Goal: Task Accomplishment & Management: Complete application form

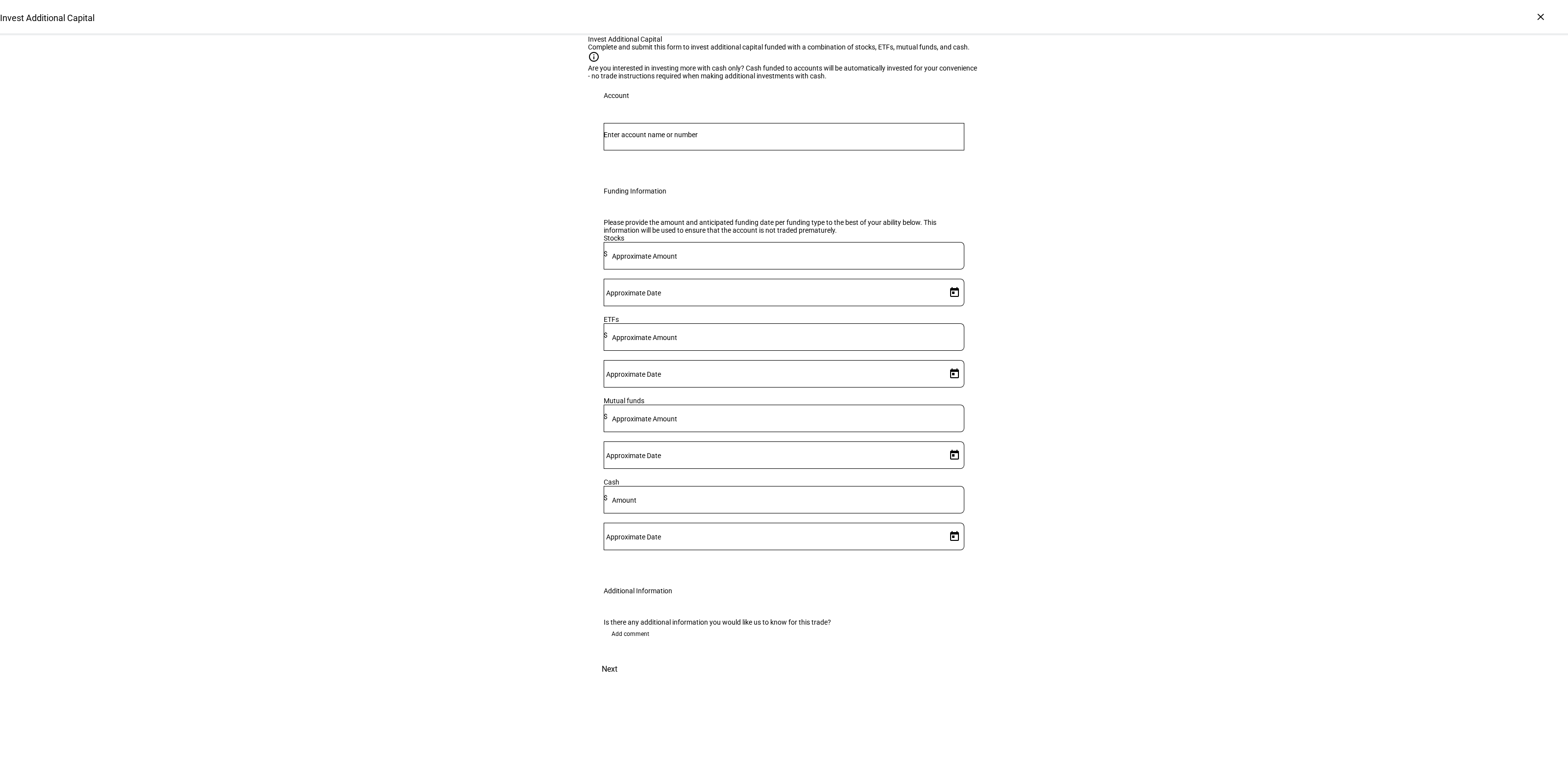
click at [740, 138] on input "Number" at bounding box center [784, 135] width 361 height 8
type input "whitm"
click at [703, 306] on span "[PERSON_NAME] er" at bounding box center [660, 310] width 89 height 11
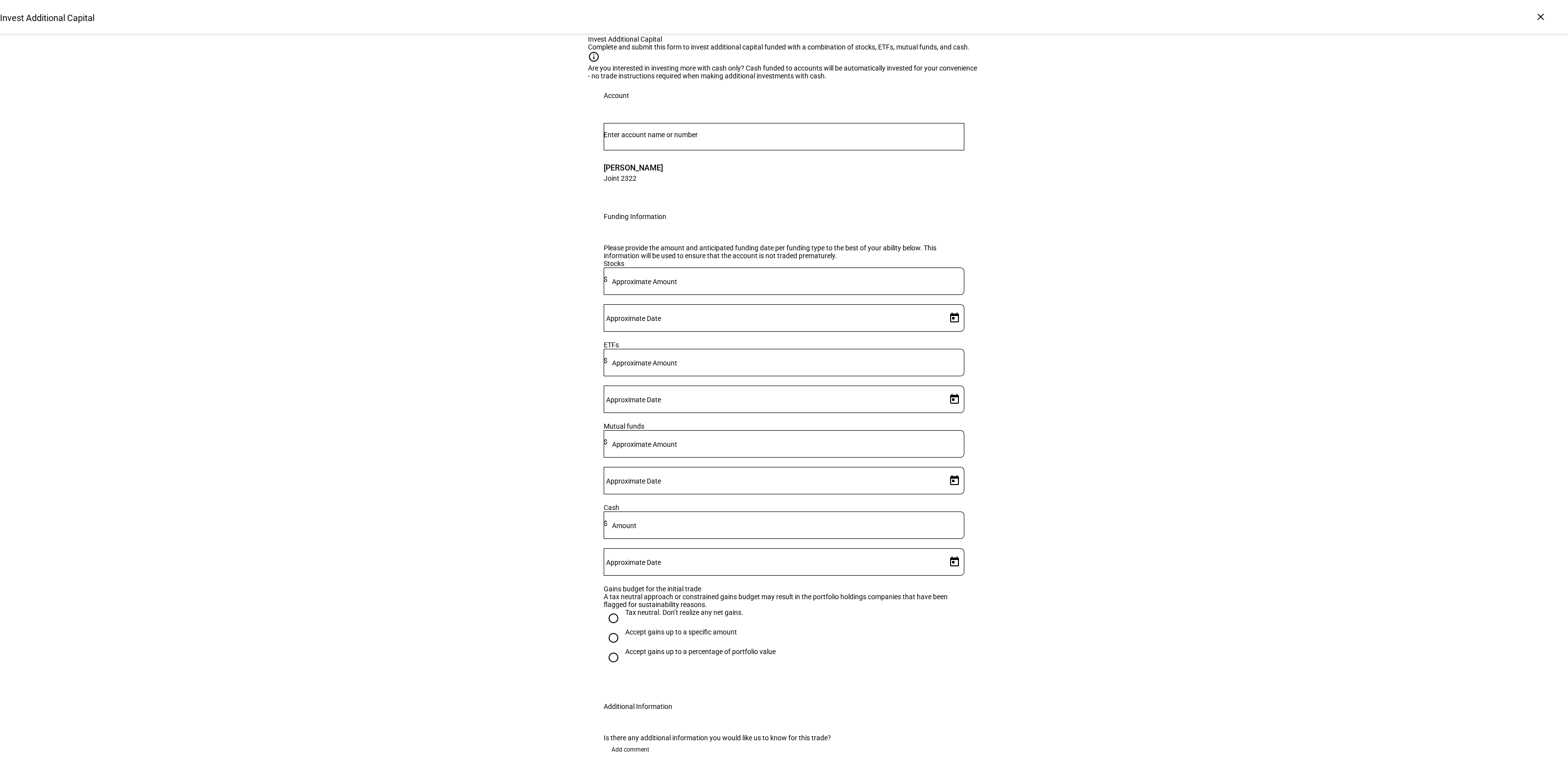
click at [759, 304] on div at bounding box center [784, 300] width 361 height 10
click at [767, 376] on div at bounding box center [786, 362] width 357 height 27
type input "60,000"
click at [943, 411] on span "Open calendar" at bounding box center [955, 400] width 24 height 24
click at [907, 566] on span "8" at bounding box center [908, 569] width 18 height 18
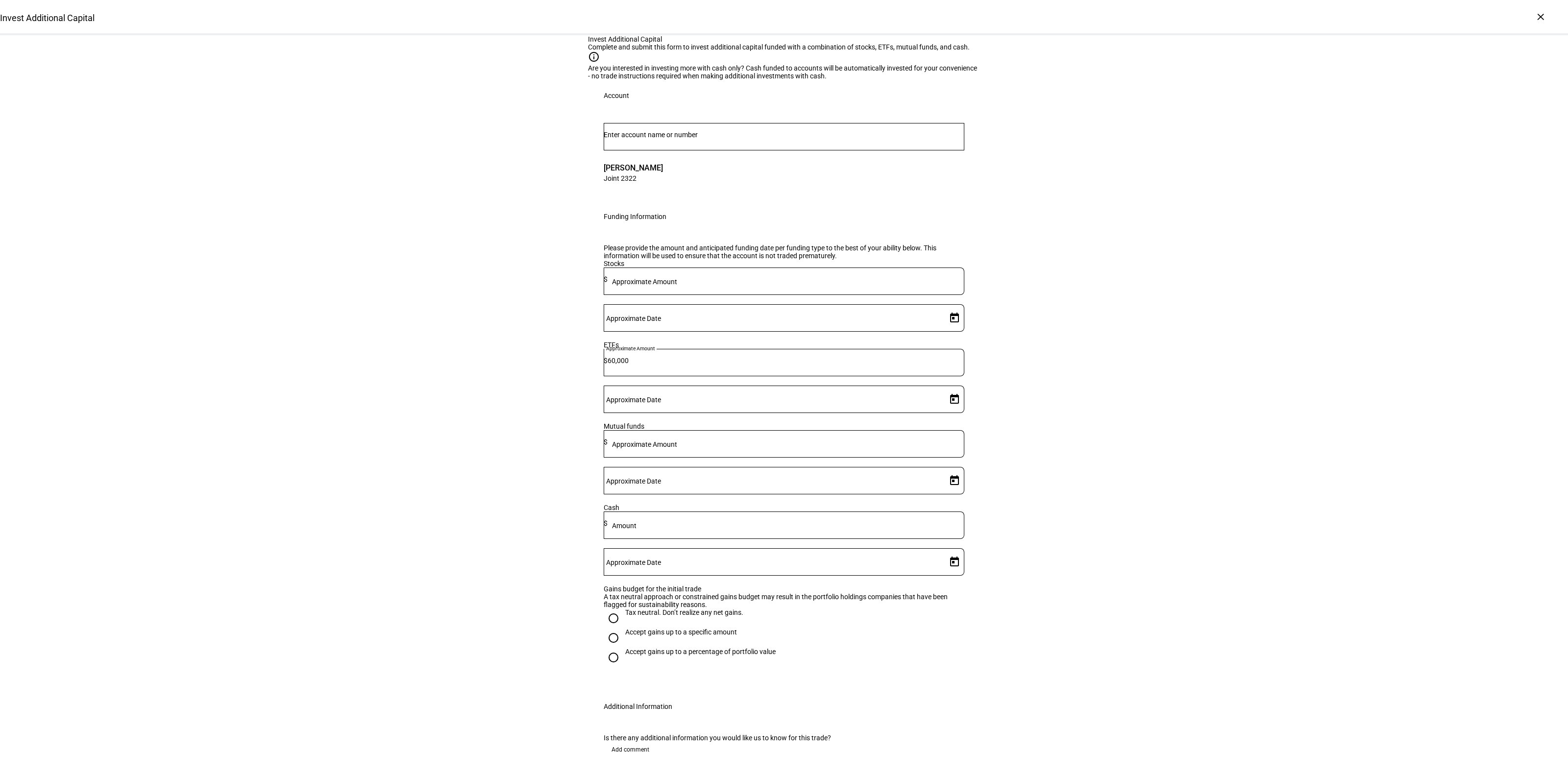
type input "[DATE]"
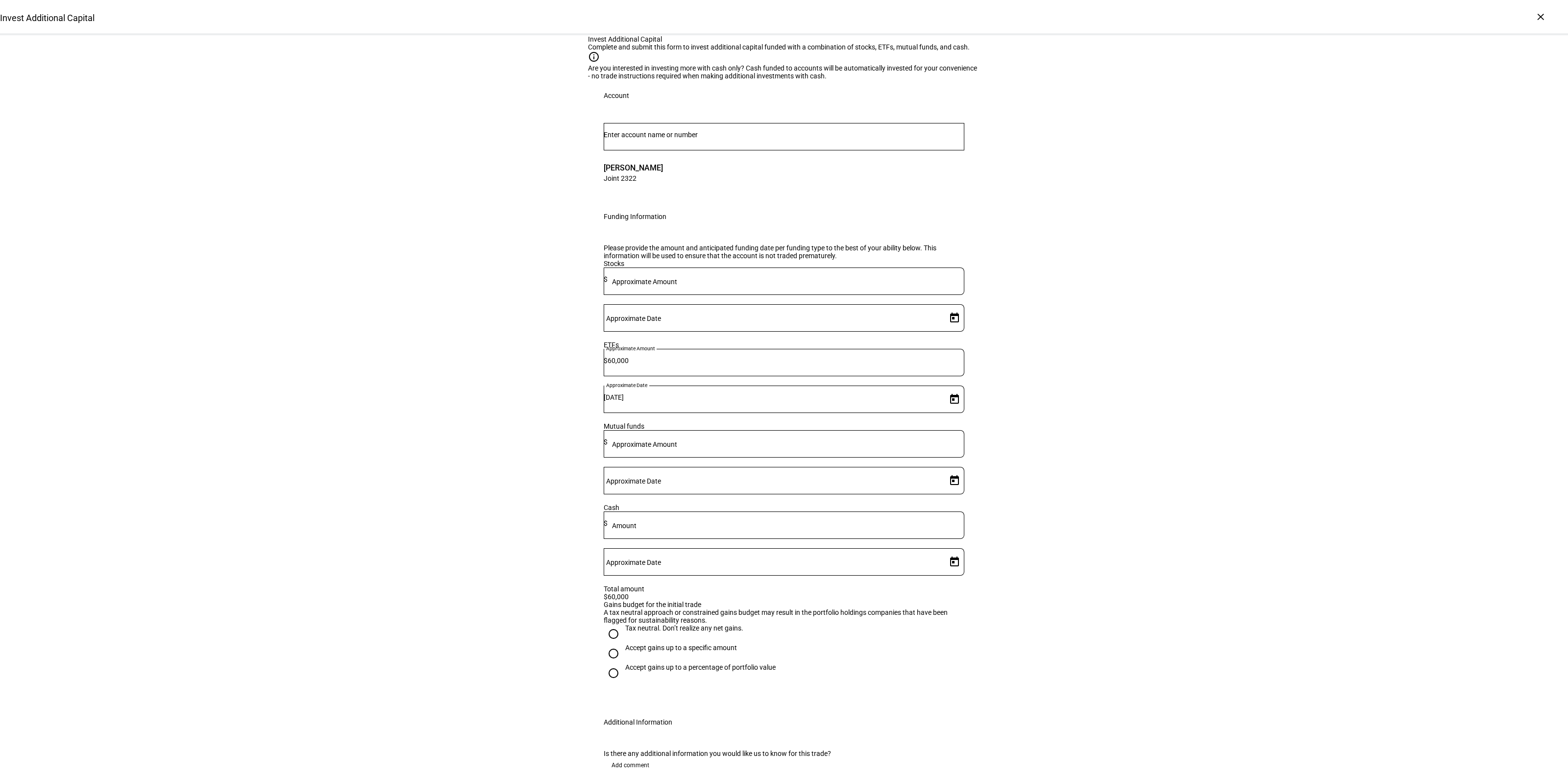
drag, startPoint x: 1152, startPoint y: 570, endPoint x: 684, endPoint y: 658, distance: 476.2
click at [1150, 571] on div "Invest Additional Capital Complete and submit this form to invest additional ca…" at bounding box center [784, 424] width 1568 height 777
click at [651, 632] on div "Tax neutral. Don’t realize any net gains." at bounding box center [685, 628] width 118 height 8
click at [623, 644] on input "Tax neutral. Don’t realize any net gains." at bounding box center [614, 634] width 19 height 19
radio input "true"
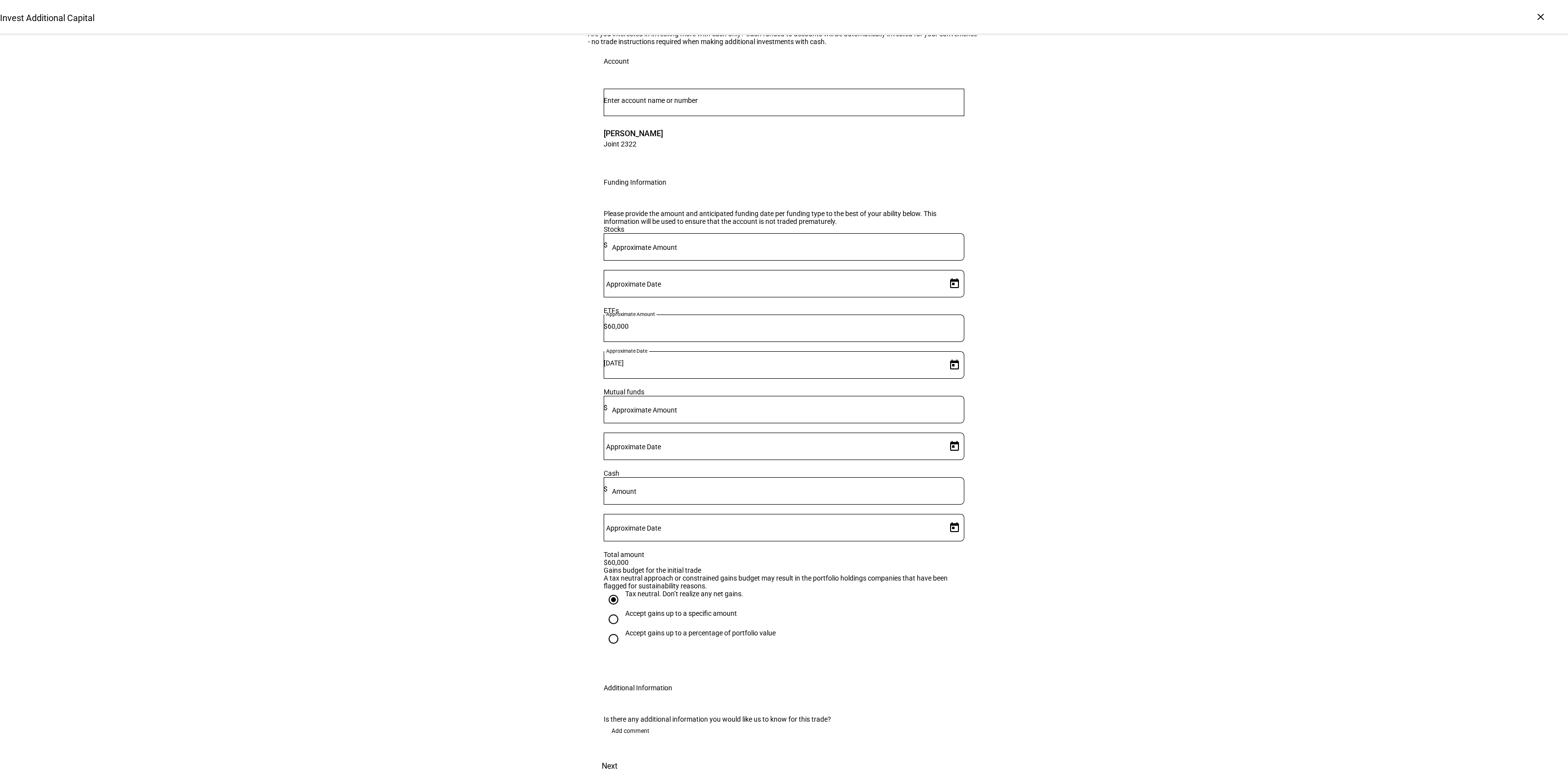
scroll to position [117, 0]
click at [636, 723] on span "Add comment" at bounding box center [630, 731] width 38 height 16
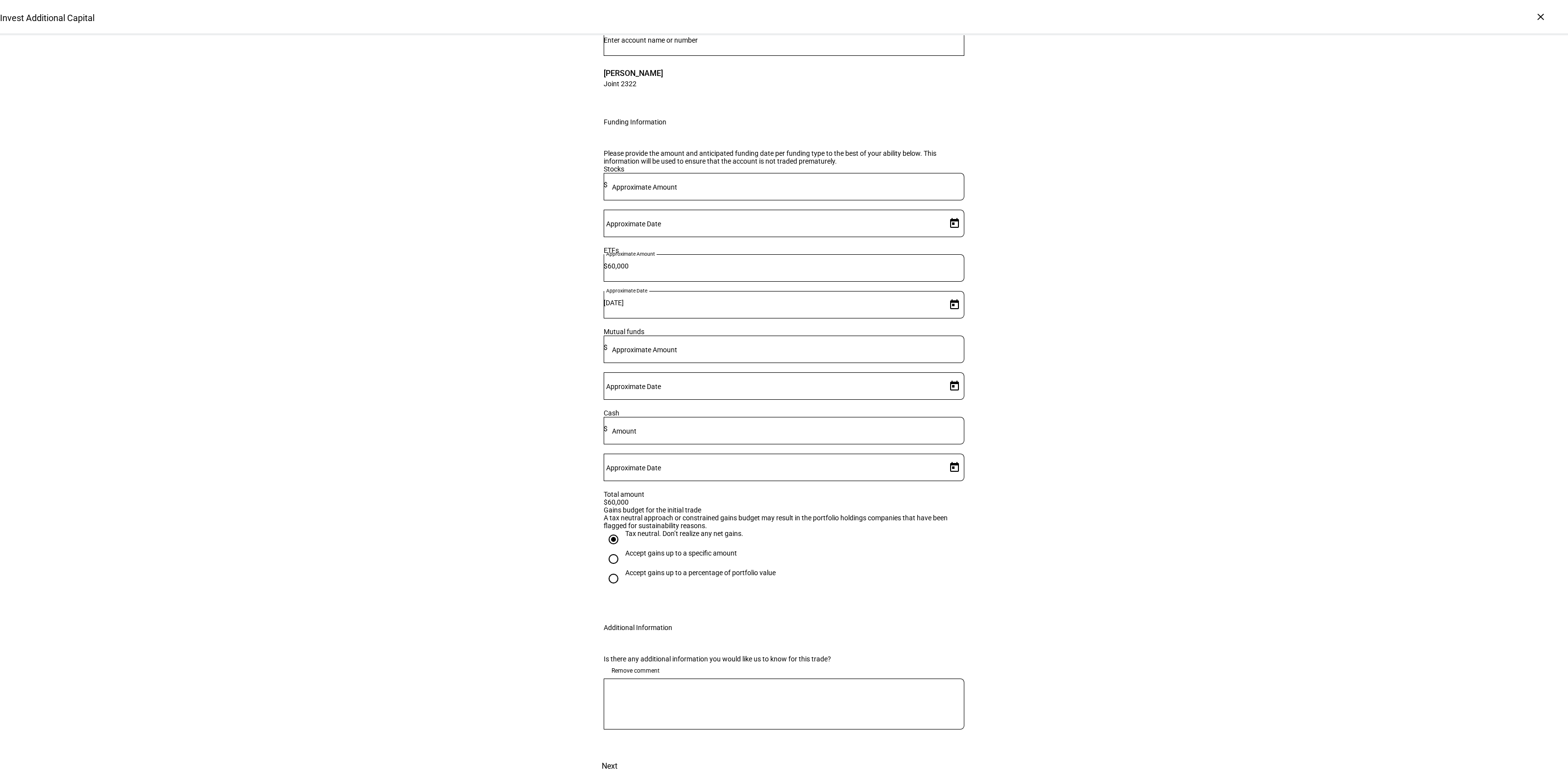
click at [666, 705] on div "Is there any additional information you would like us to know for this trade? R…" at bounding box center [784, 699] width 392 height 111
click at [658, 719] on textarea at bounding box center [784, 704] width 361 height 36
type textarea "okay if gains are needed to liquidate IVV"
click at [1262, 527] on div "Invest Additional Capital Complete and submit this form to invest additional ca…" at bounding box center [784, 359] width 1568 height 837
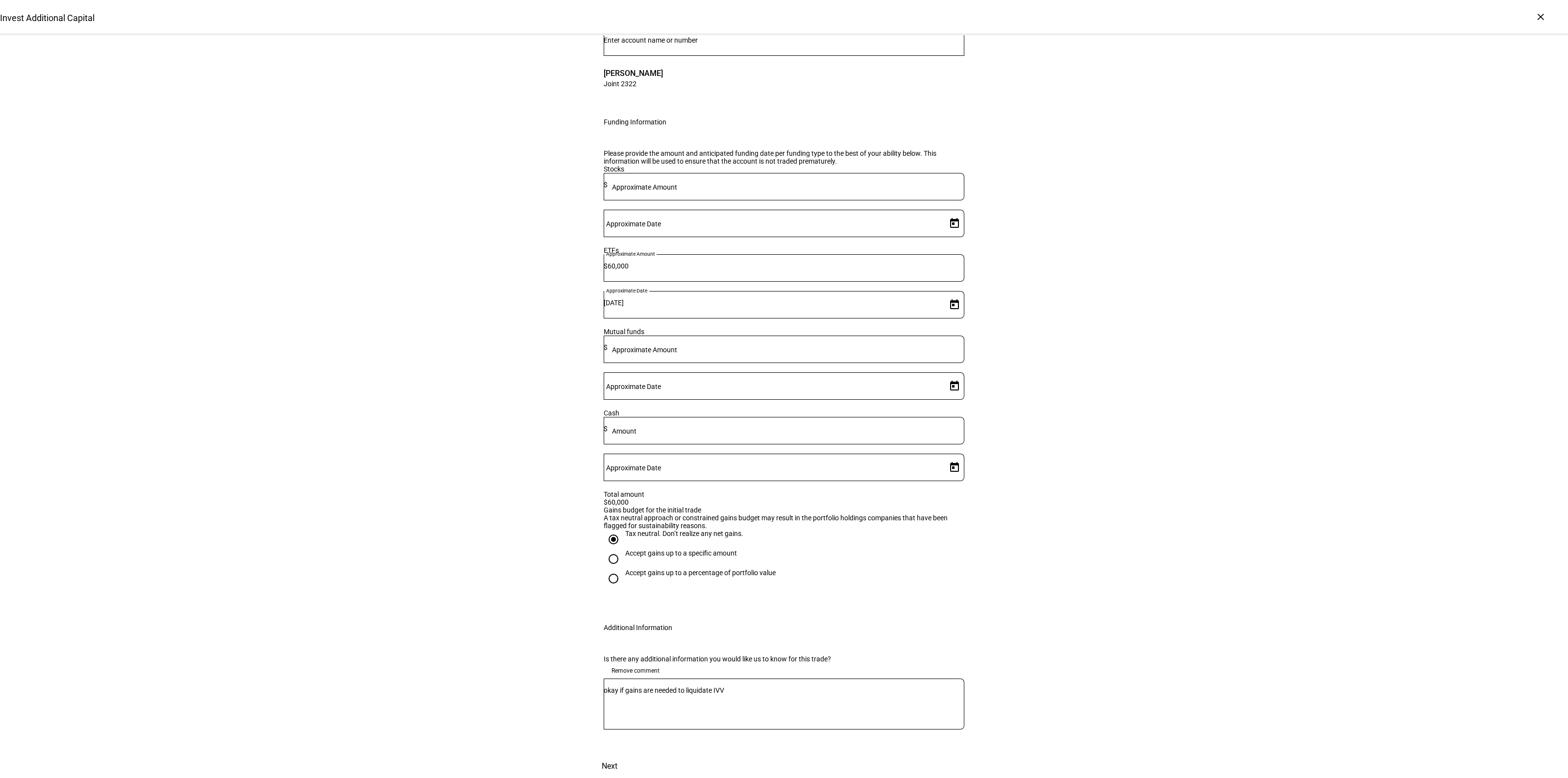
click at [631, 755] on span at bounding box center [609, 767] width 43 height 24
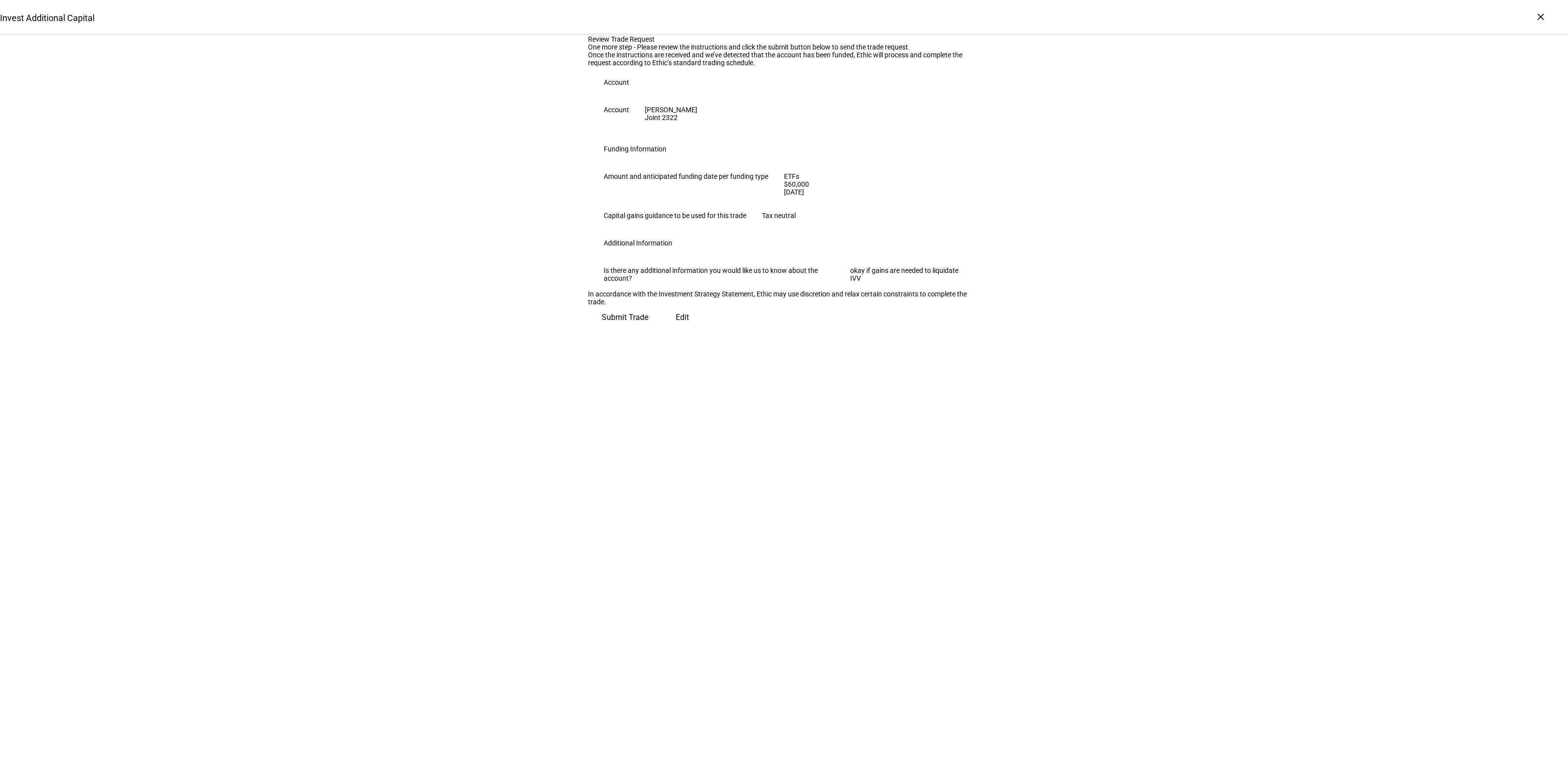
scroll to position [0, 0]
click at [649, 326] on span "Submit Trade" at bounding box center [625, 314] width 47 height 24
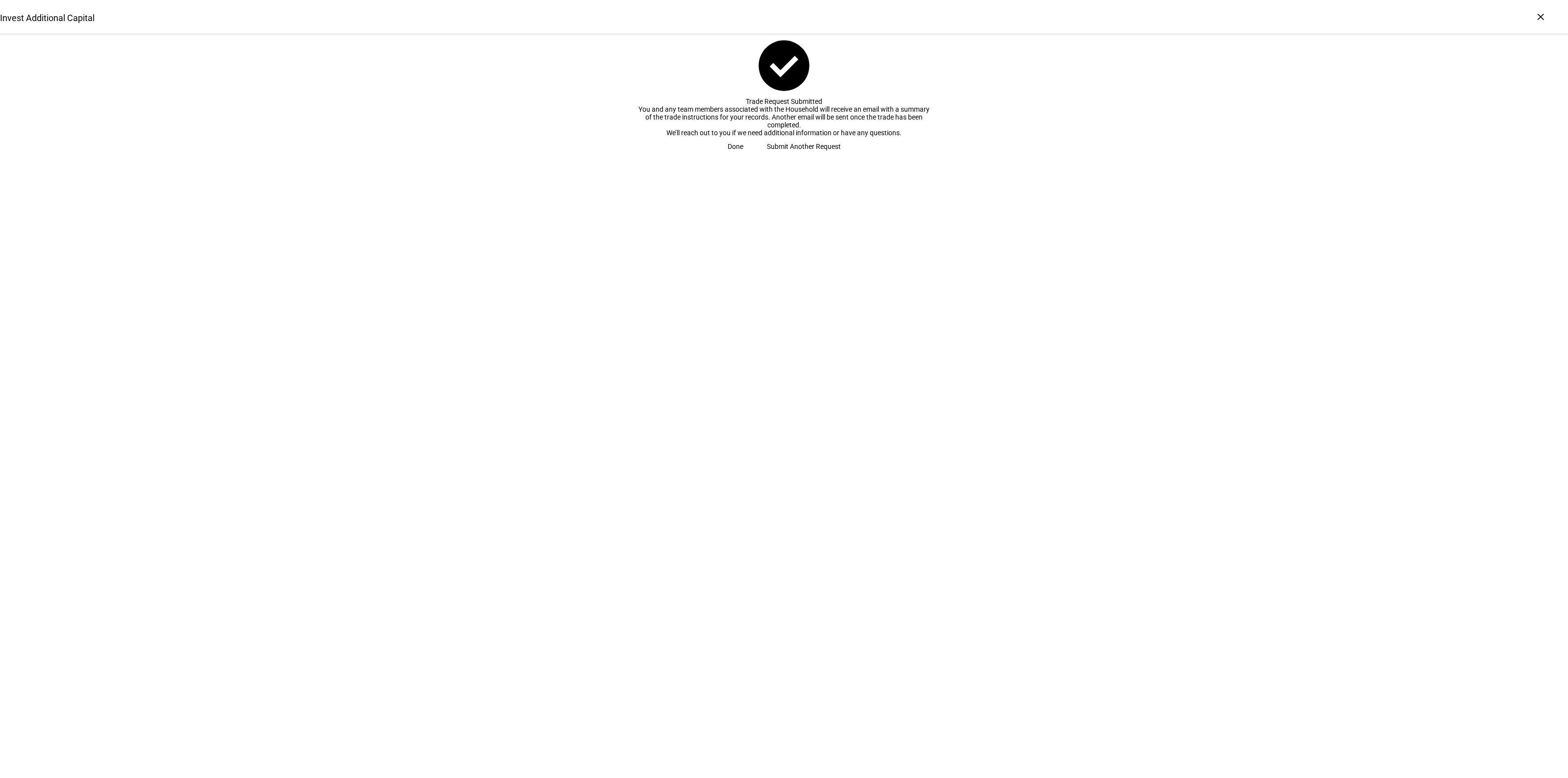
click at [755, 156] on span at bounding box center [735, 147] width 39 height 19
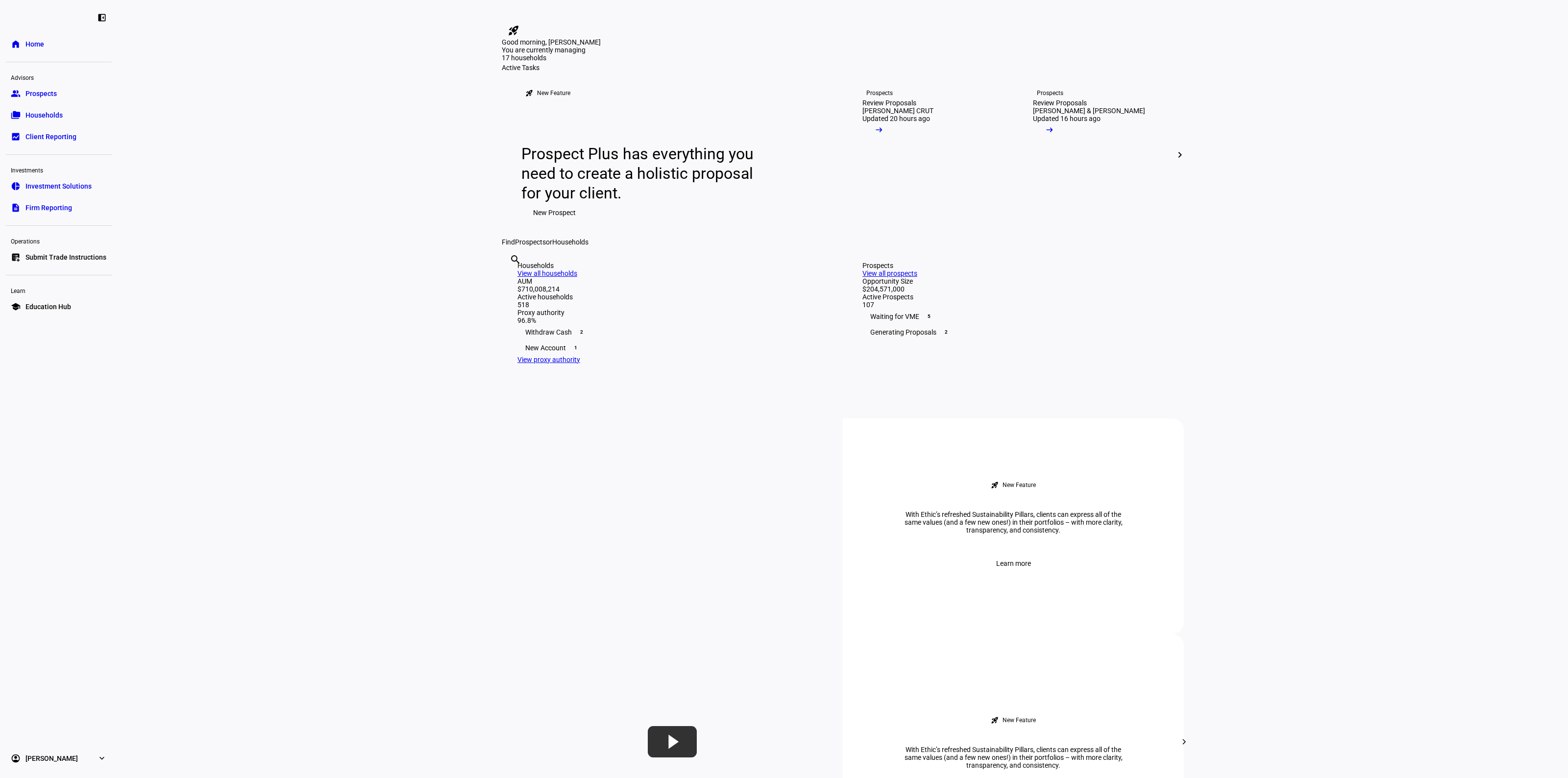
drag, startPoint x: 212, startPoint y: 398, endPoint x: 513, endPoint y: 464, distance: 308.2
click at [212, 398] on eth-layout-page-content "rocket_launch Product Updates The latest features and improvements Powered by L…" at bounding box center [843, 389] width 1451 height 778
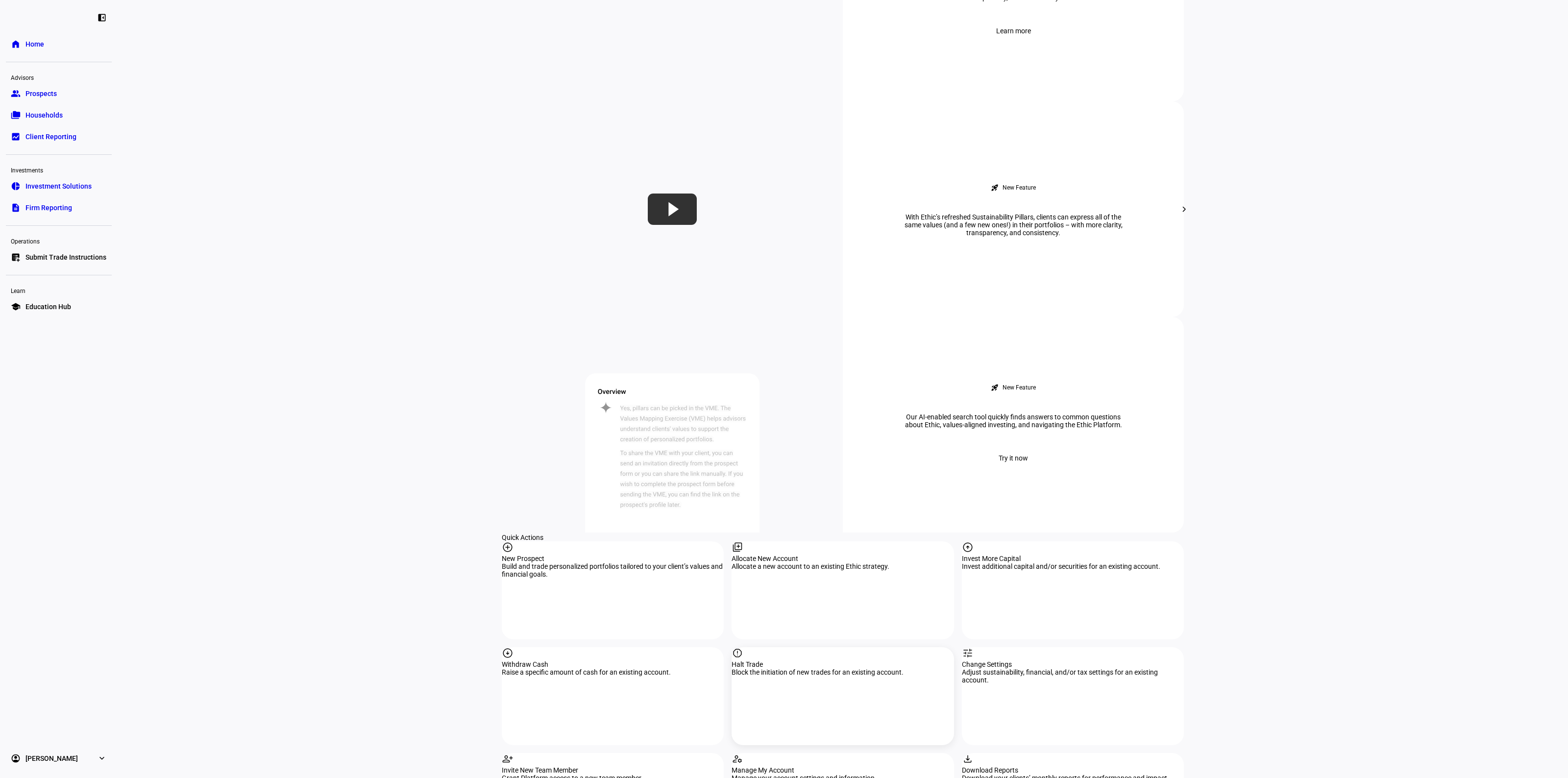
scroll to position [674, 0]
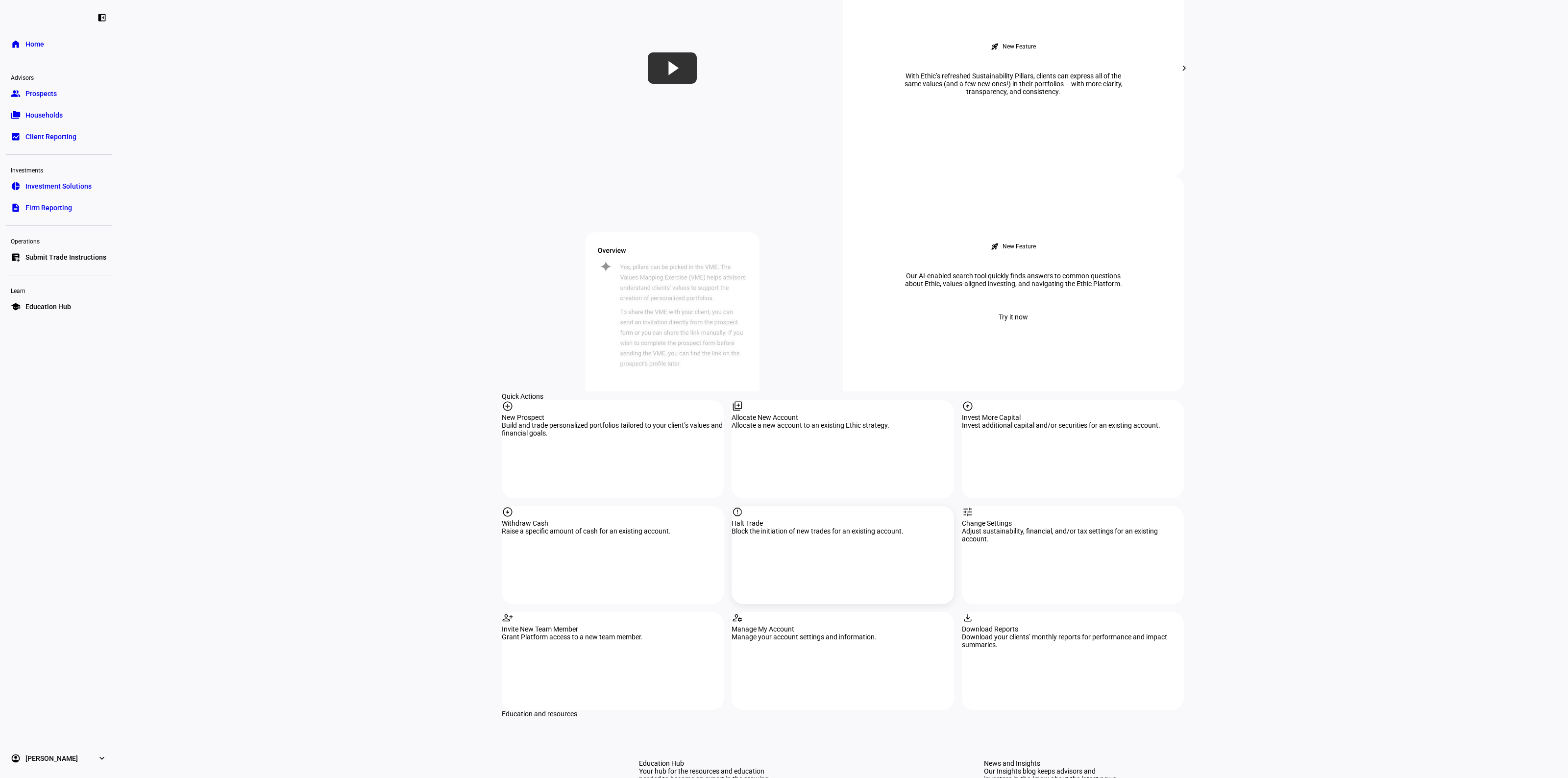
click at [806, 520] on div "Halt Trade" at bounding box center [842, 523] width 222 height 8
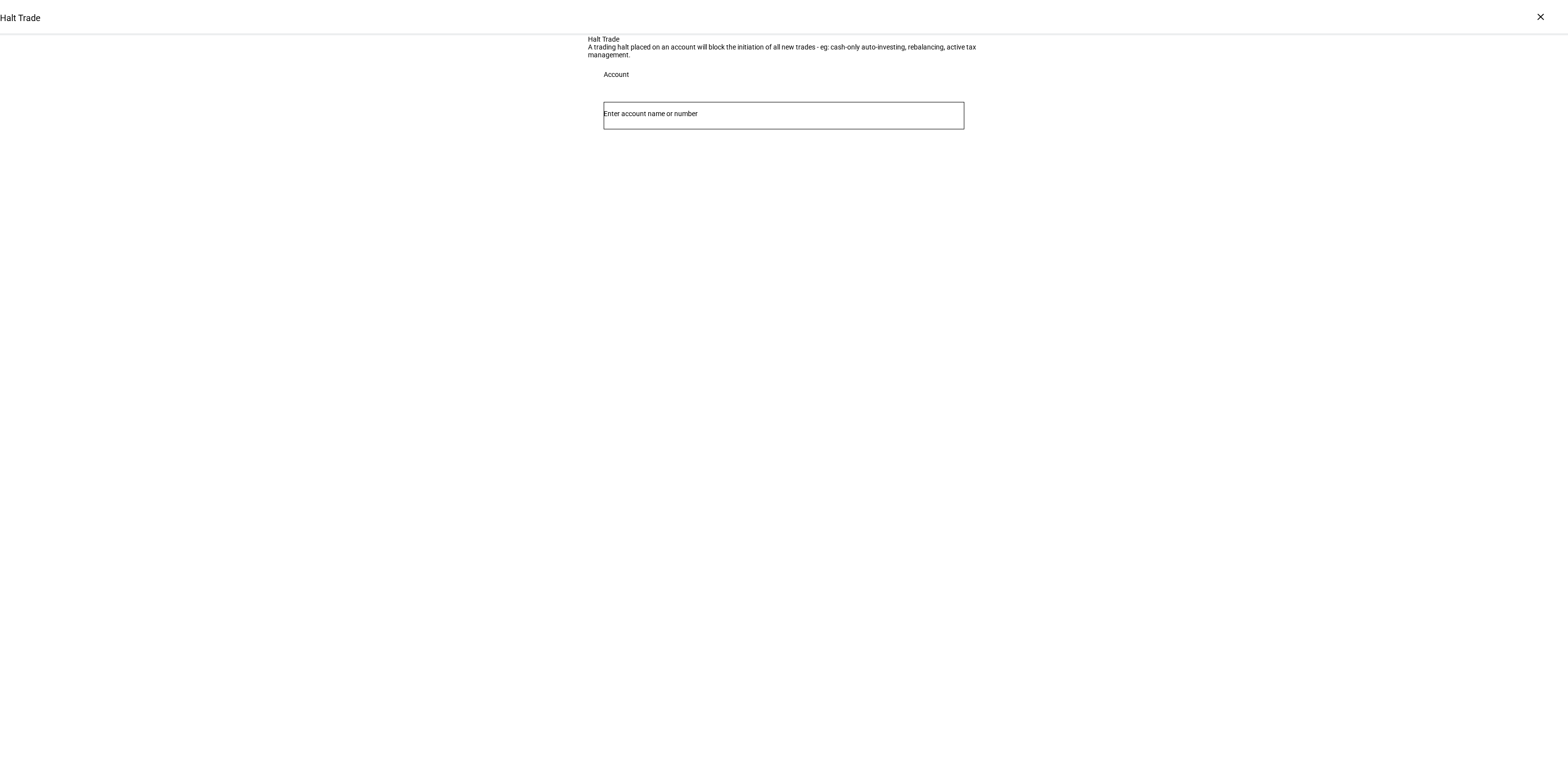
click at [104, 351] on div "Halt Trade Halt Trade A trading halt placed on an account will block the initia…" at bounding box center [784, 389] width 1568 height 778
click at [649, 118] on input "Number" at bounding box center [784, 113] width 361 height 8
type input "[PERSON_NAME]"
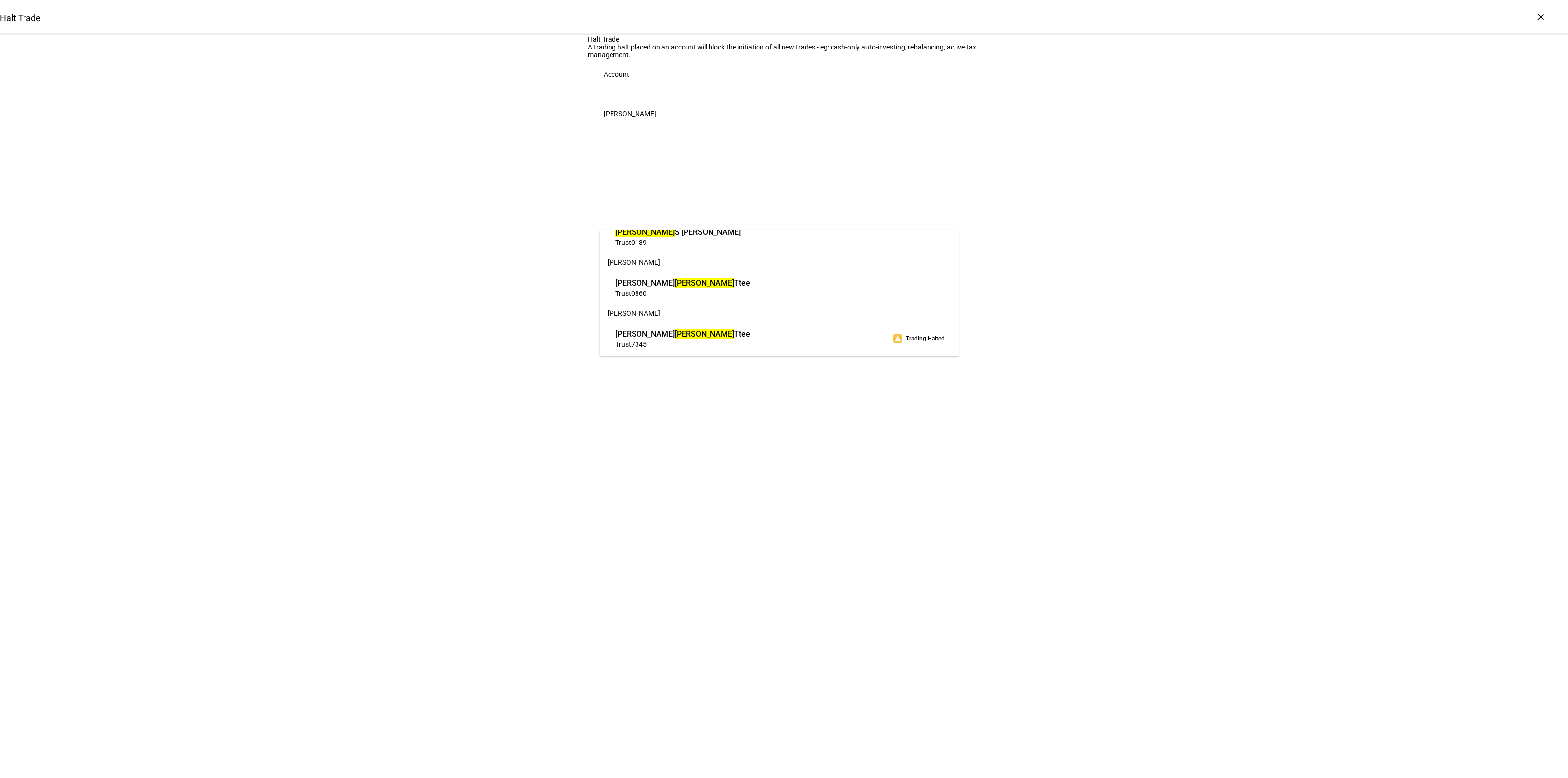
click at [751, 337] on span "[PERSON_NAME]" at bounding box center [683, 334] width 135 height 11
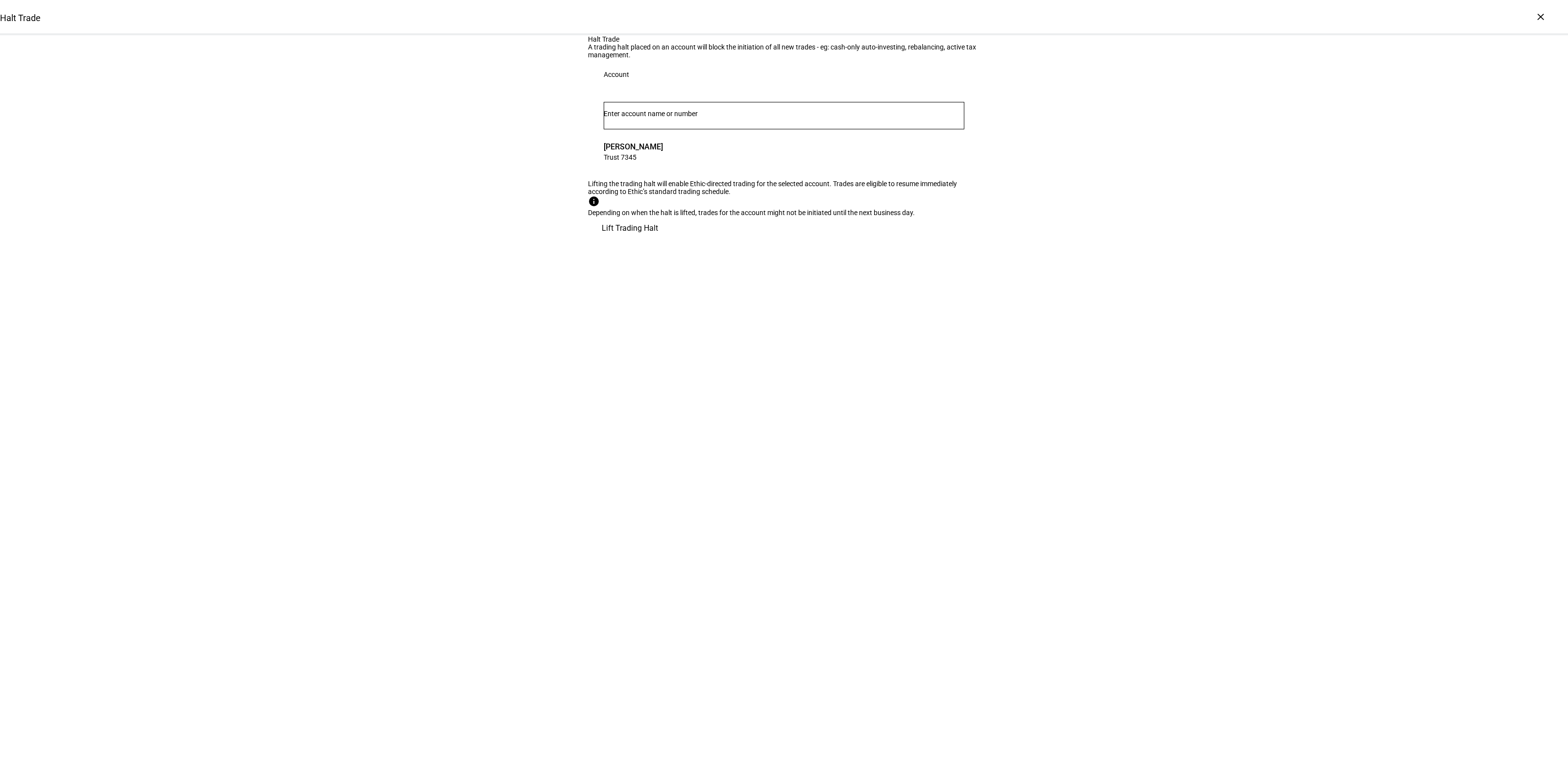
drag, startPoint x: 934, startPoint y: 389, endPoint x: 1158, endPoint y: 428, distance: 227.4
click at [658, 240] on span "Lift Trading Halt" at bounding box center [630, 229] width 56 height 24
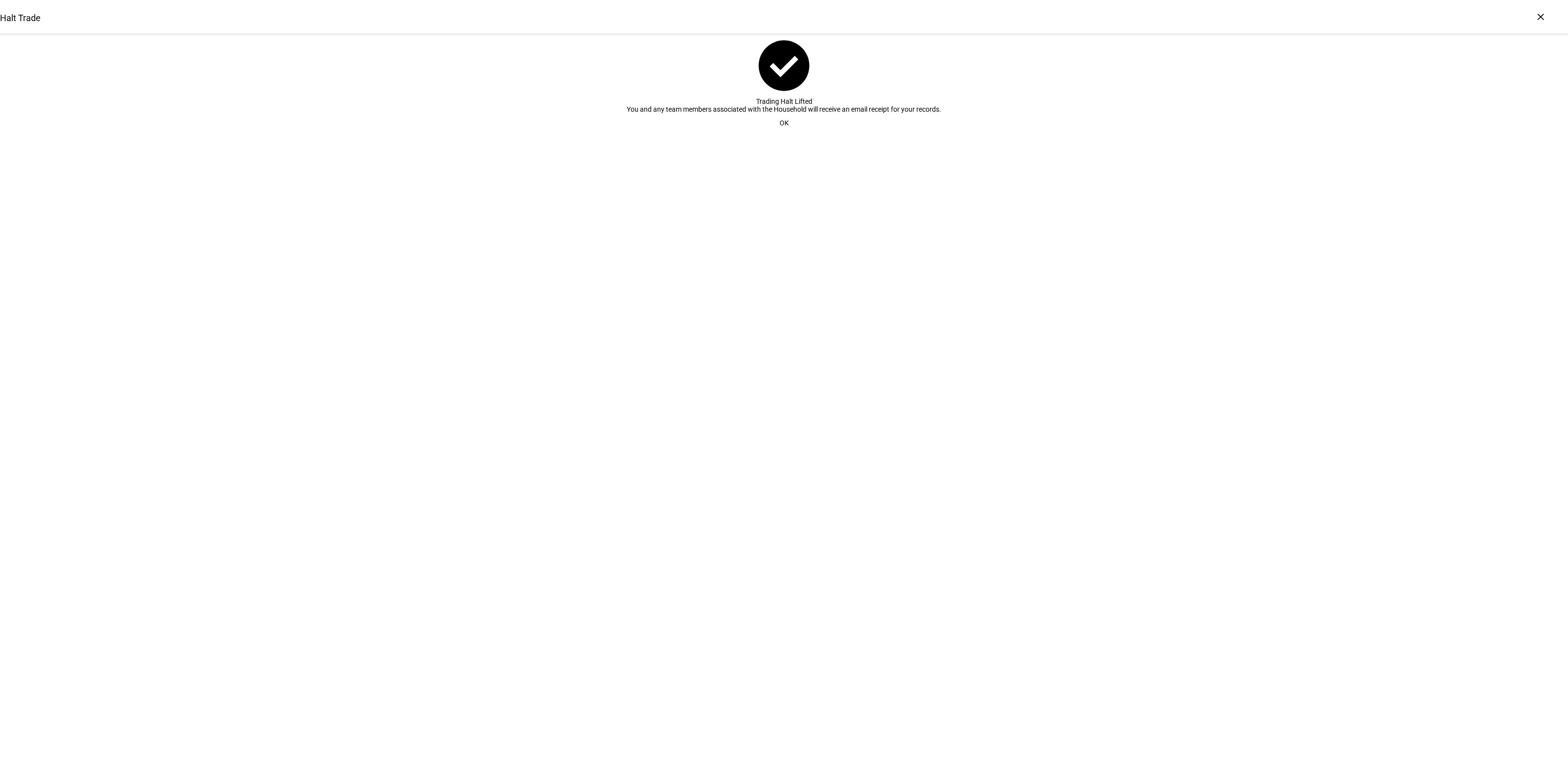
click at [780, 133] on span "OK" at bounding box center [784, 123] width 10 height 19
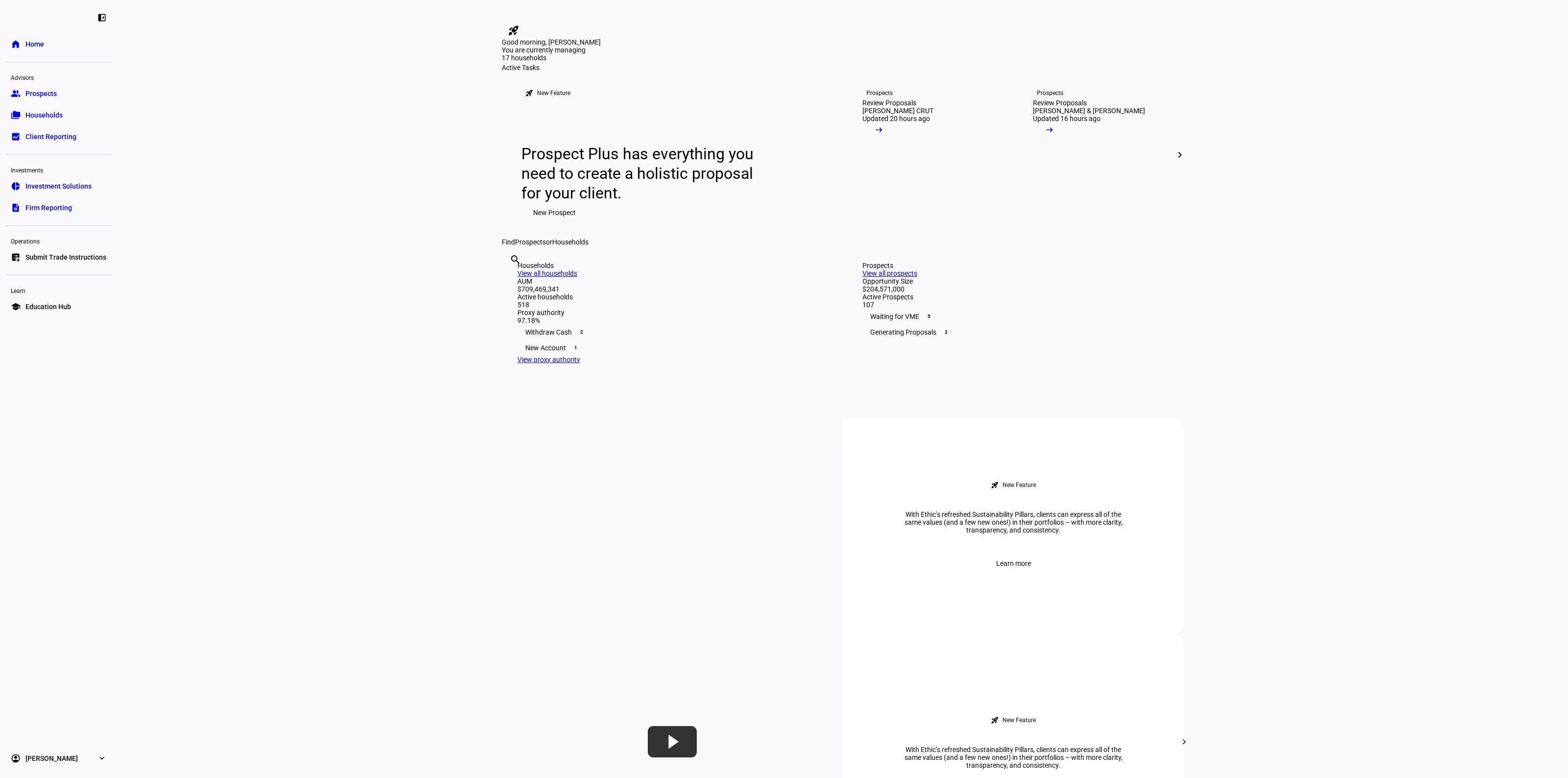
click at [317, 326] on eth-layout-page-content "rocket_launch Product Updates The latest features and improvements Powered by L…" at bounding box center [843, 389] width 1451 height 778
